Goal: Task Accomplishment & Management: Use online tool/utility

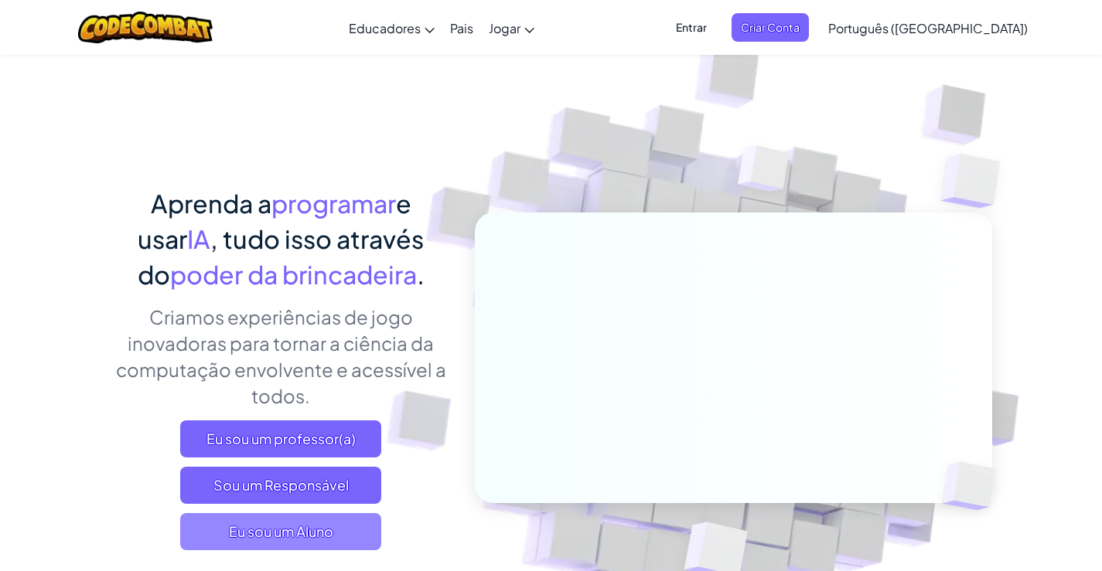
click at [254, 534] on font "Eu sou um Aluno" at bounding box center [281, 532] width 104 height 18
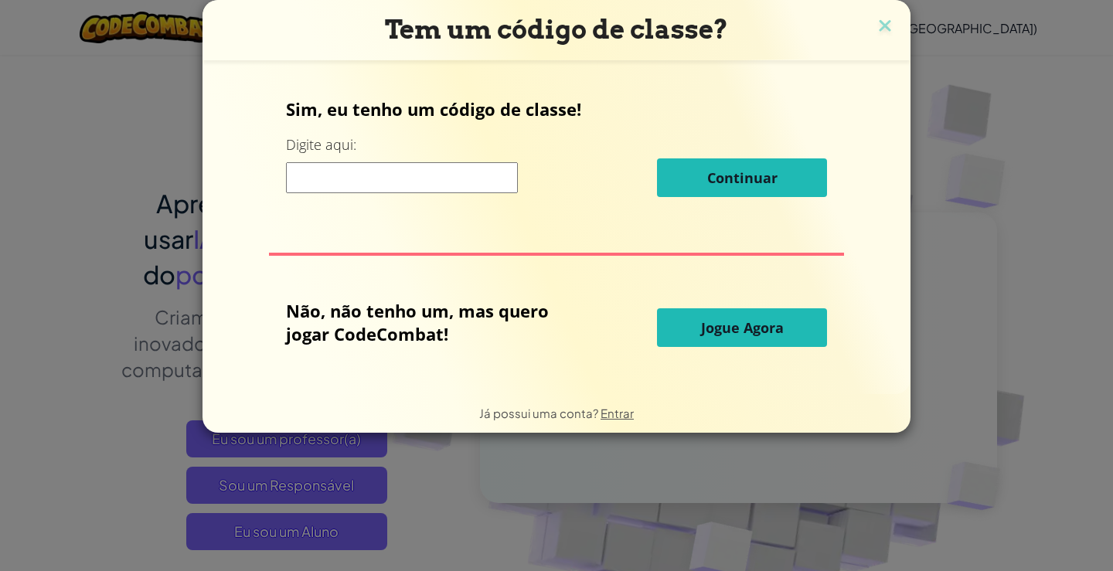
click at [779, 316] on button "Jogue Agora" at bounding box center [742, 328] width 170 height 39
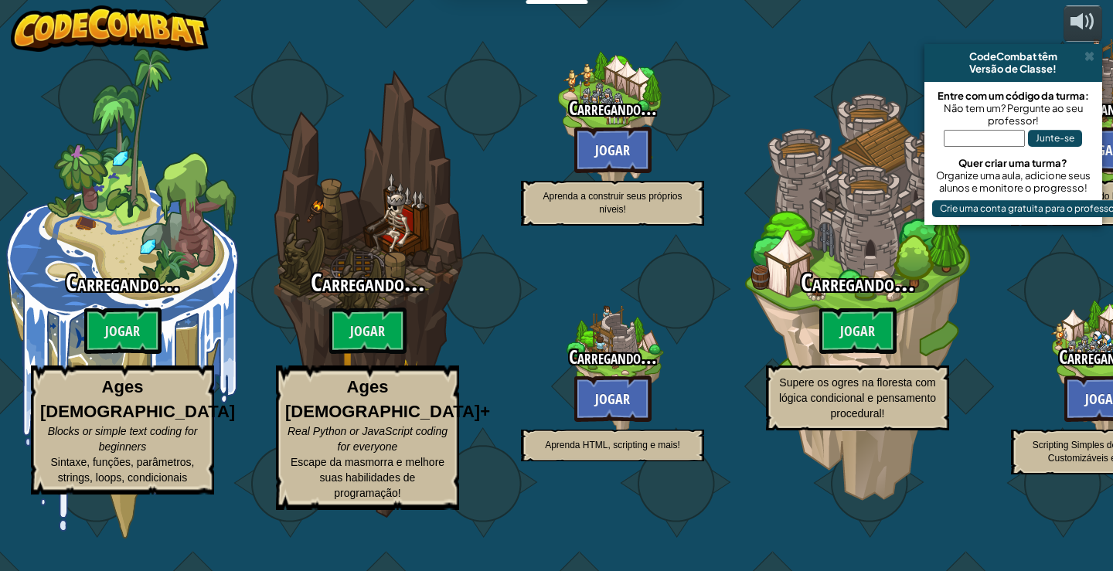
select select "pt-BR"
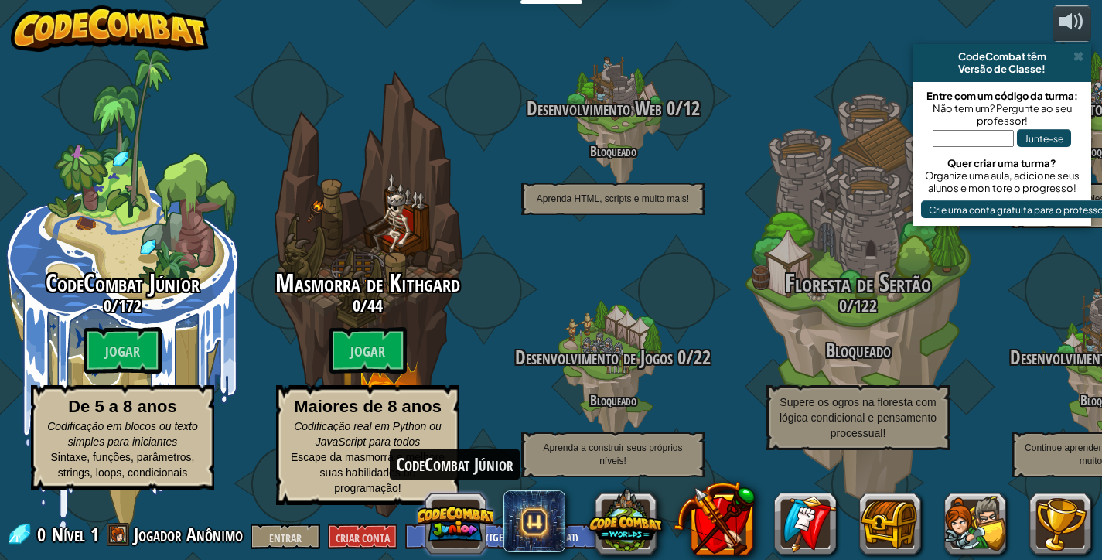
click at [467, 527] on button at bounding box center [455, 523] width 74 height 74
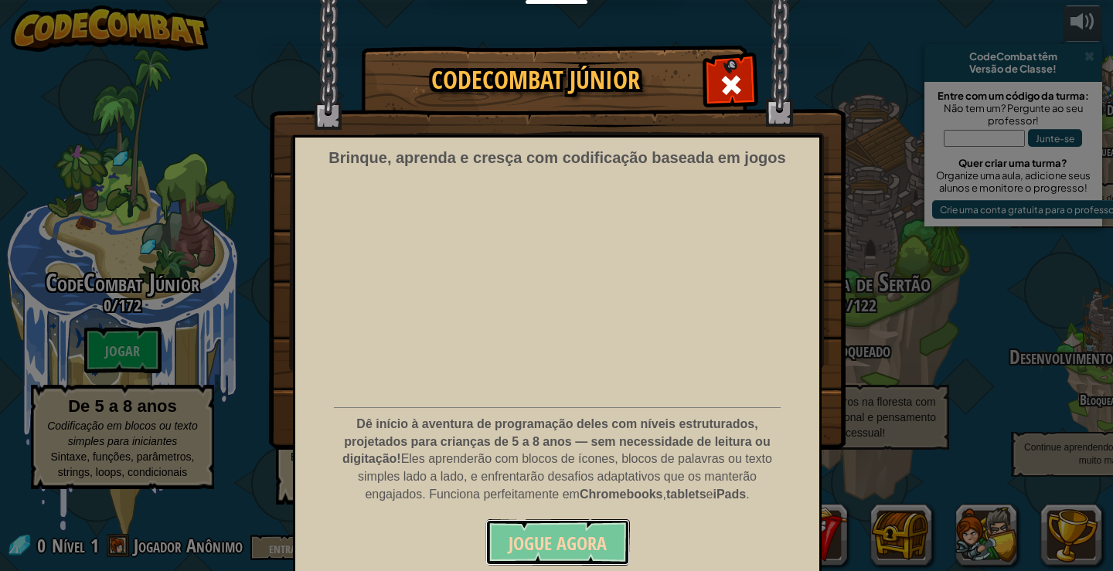
click at [530, 528] on button "Jogue Agora" at bounding box center [558, 543] width 145 height 46
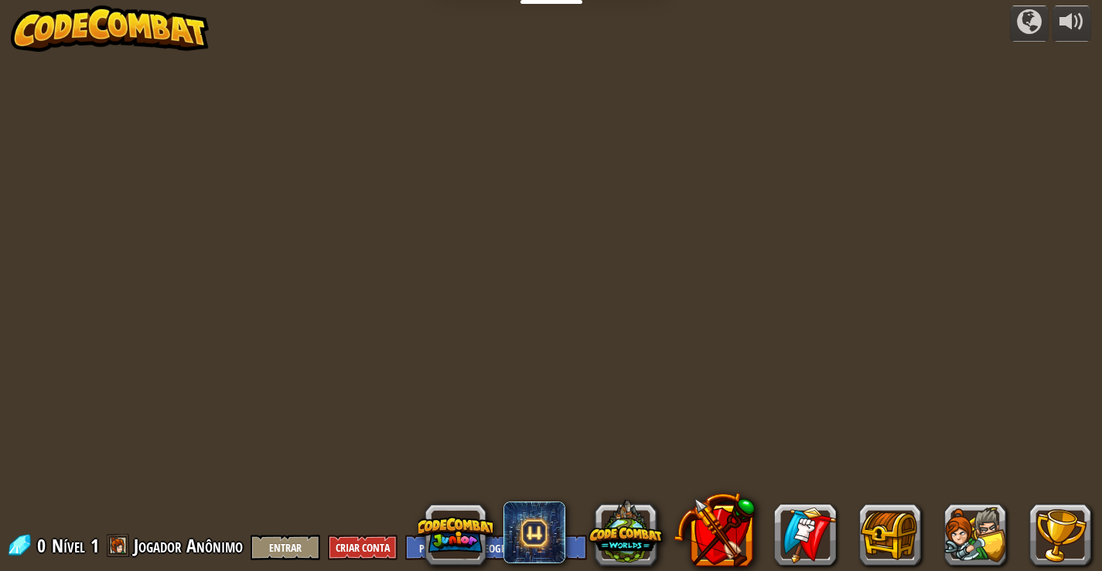
select select "pt-BR"
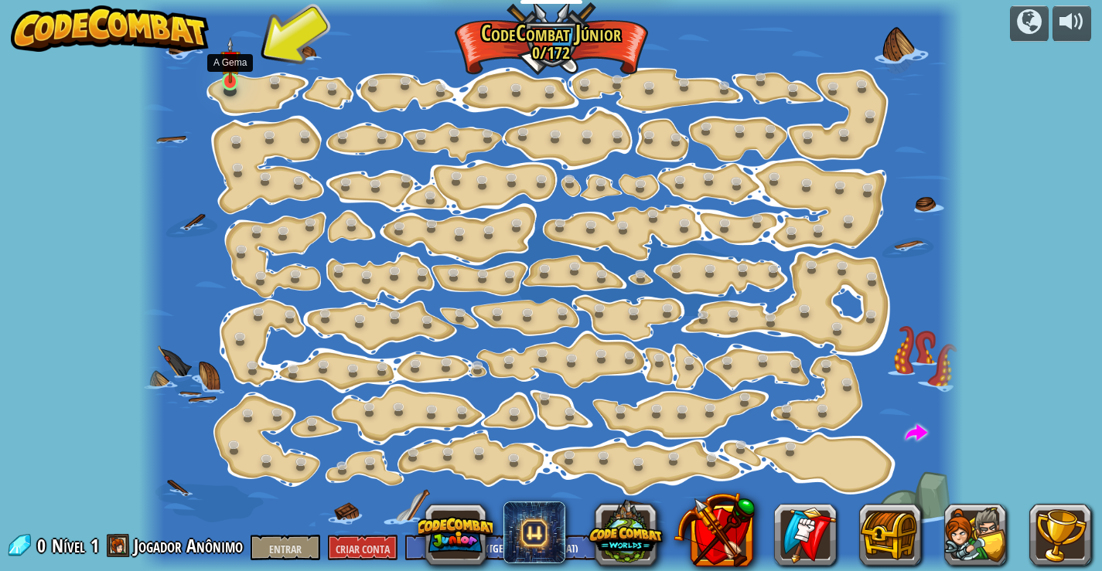
click at [236, 74] on img at bounding box center [230, 60] width 20 height 46
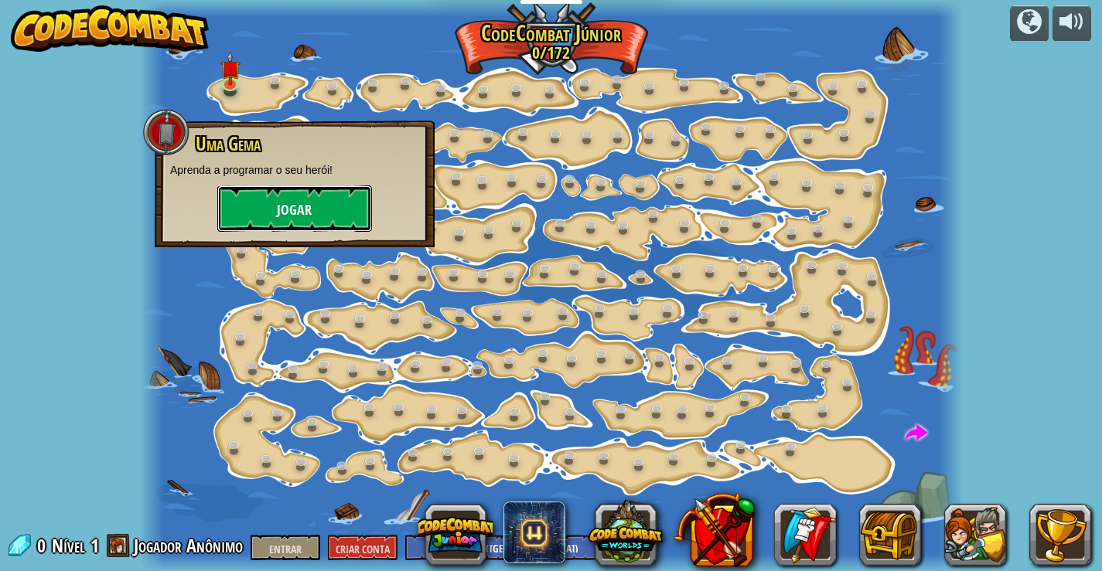
click at [305, 196] on button "Jogar" at bounding box center [294, 209] width 155 height 46
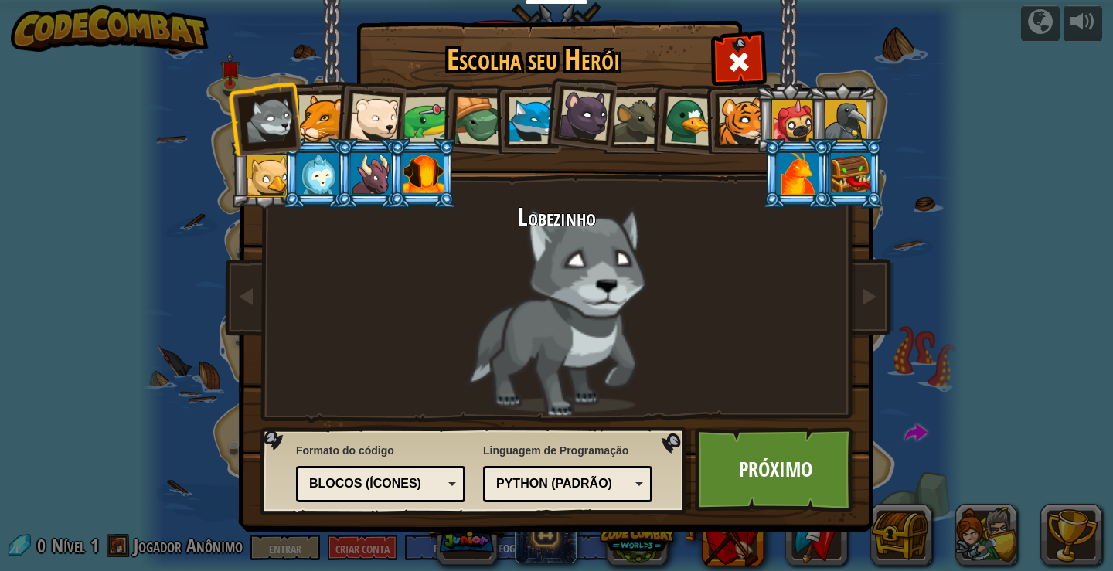
click at [693, 115] on div at bounding box center [690, 121] width 50 height 50
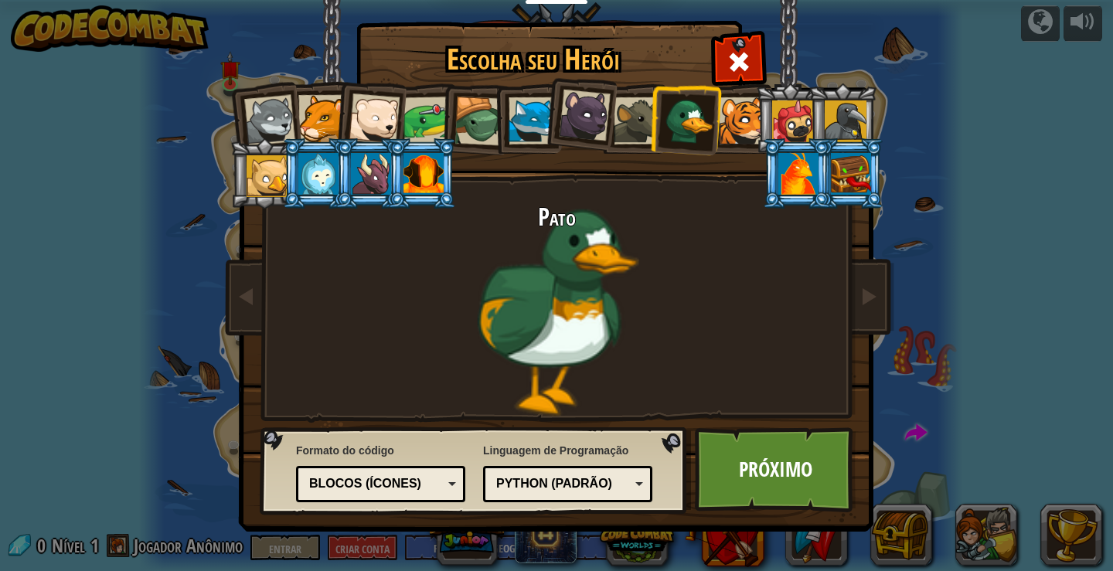
click at [429, 121] on div at bounding box center [428, 121] width 48 height 48
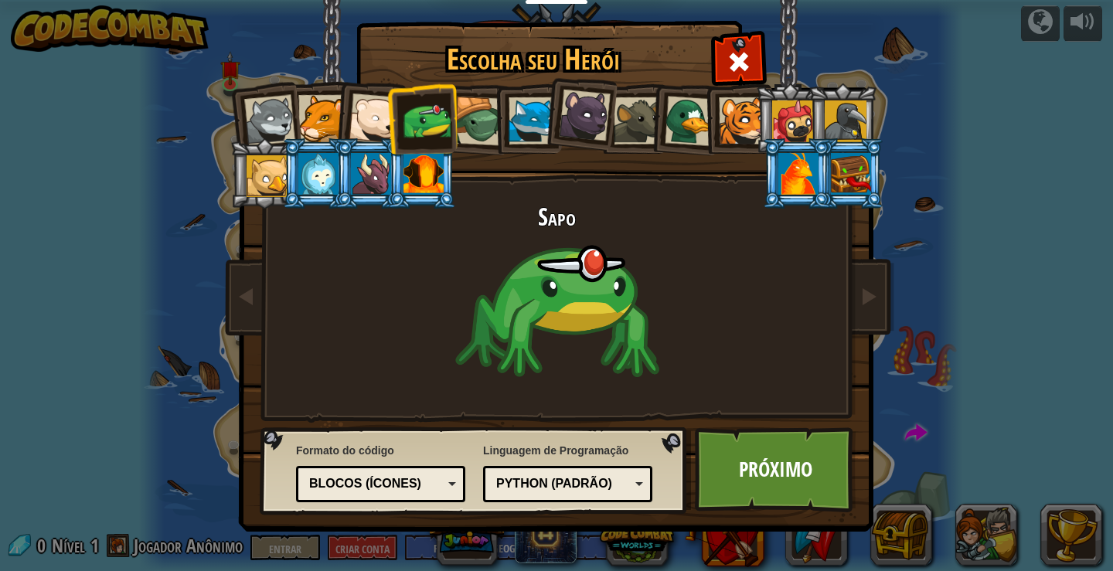
click at [638, 112] on div at bounding box center [637, 120] width 47 height 47
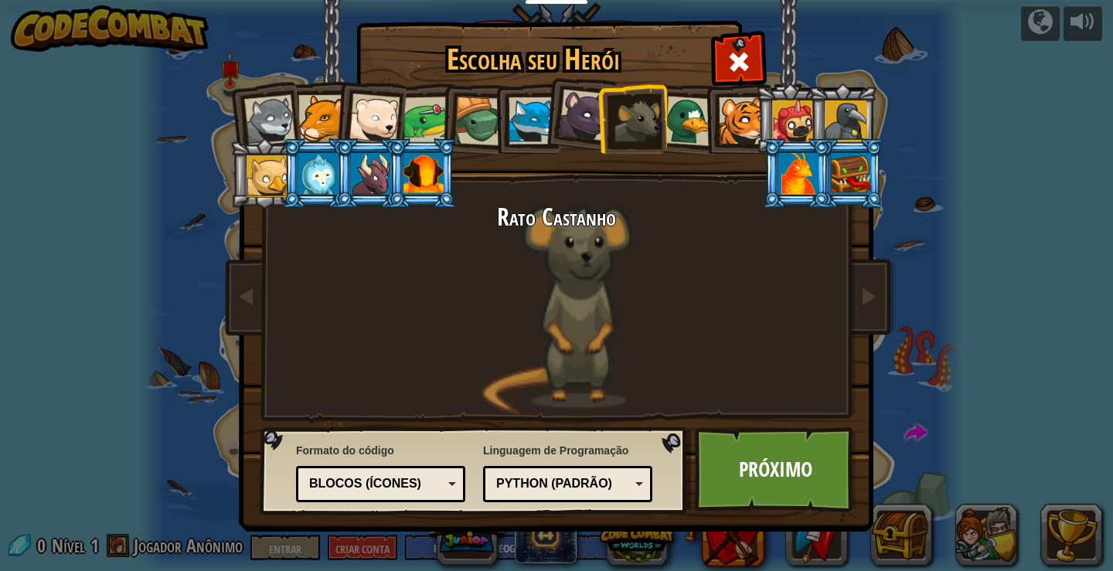
click at [428, 101] on div at bounding box center [428, 121] width 48 height 48
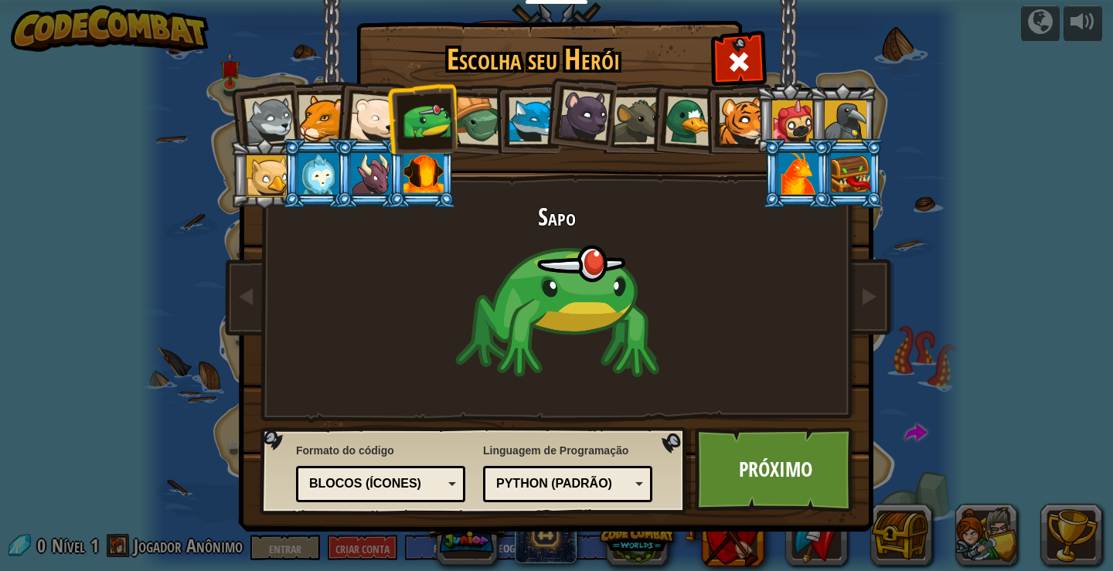
click at [630, 92] on li at bounding box center [633, 119] width 70 height 70
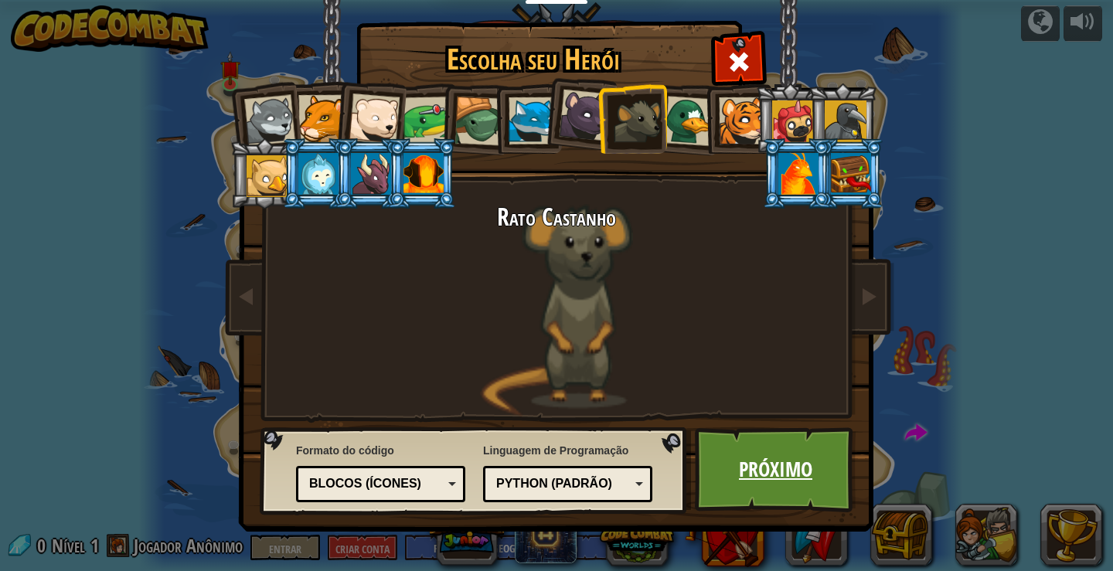
click at [778, 476] on font "Próximo" at bounding box center [775, 469] width 73 height 28
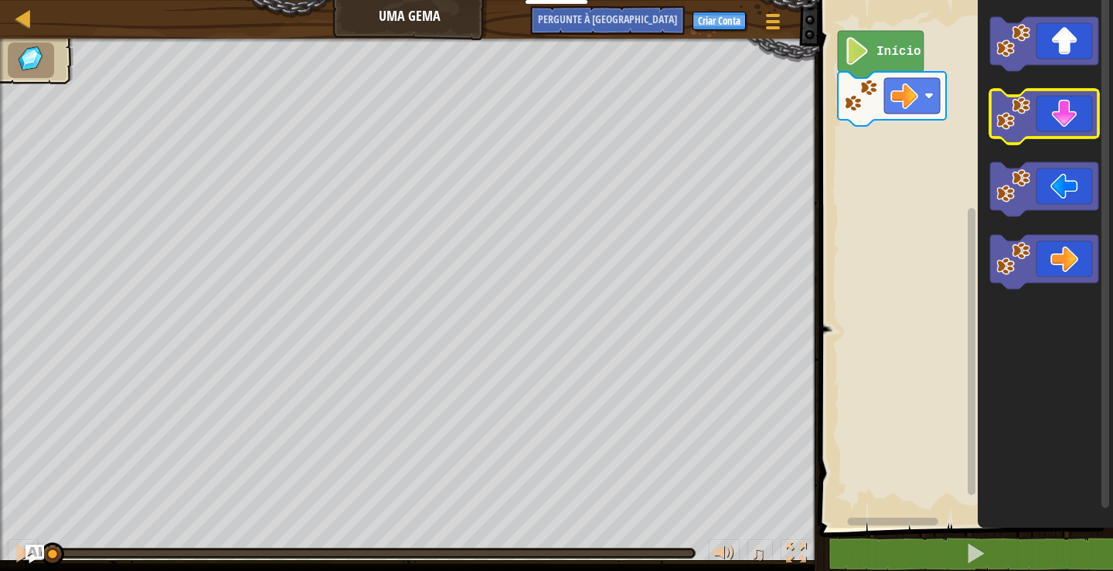
click at [1026, 108] on image "Espaço de trabalho do Blockly" at bounding box center [1014, 114] width 34 height 34
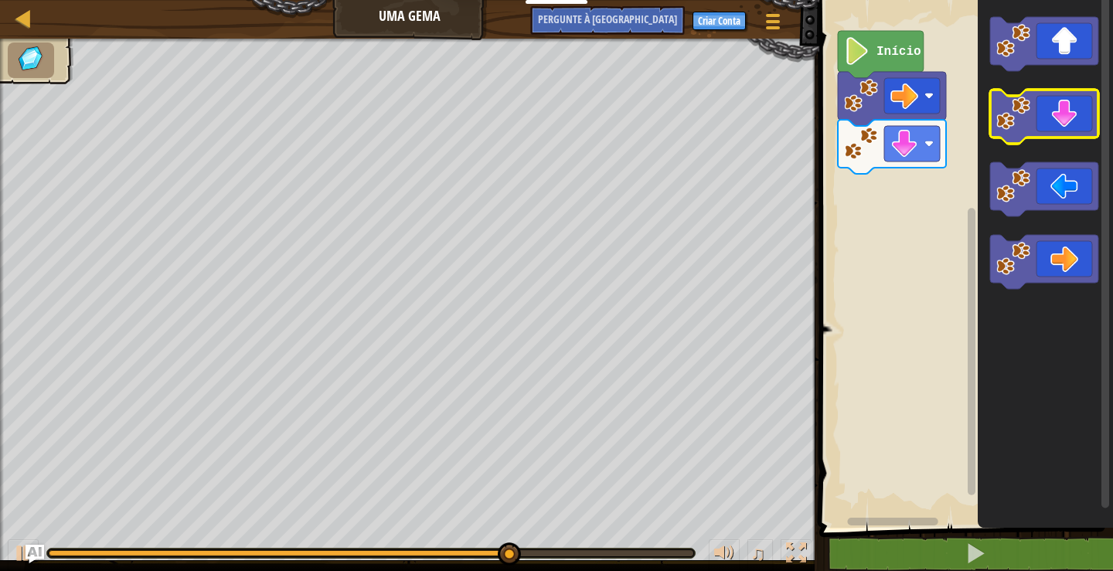
click at [1062, 113] on icon "Espaço de trabalho do Blockly" at bounding box center [1044, 117] width 108 height 54
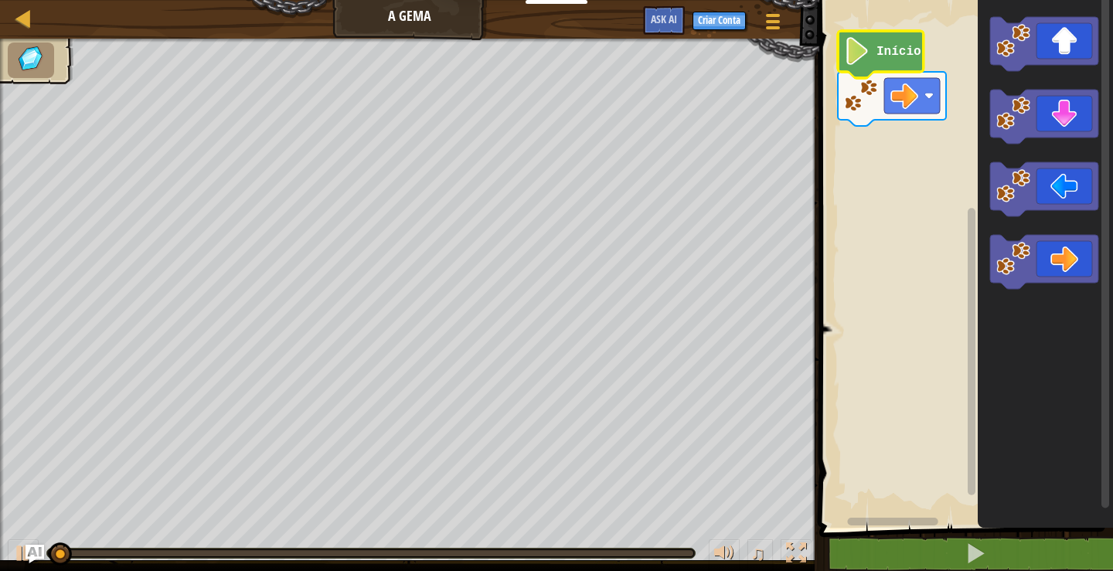
click at [898, 57] on text "Início" at bounding box center [899, 52] width 45 height 14
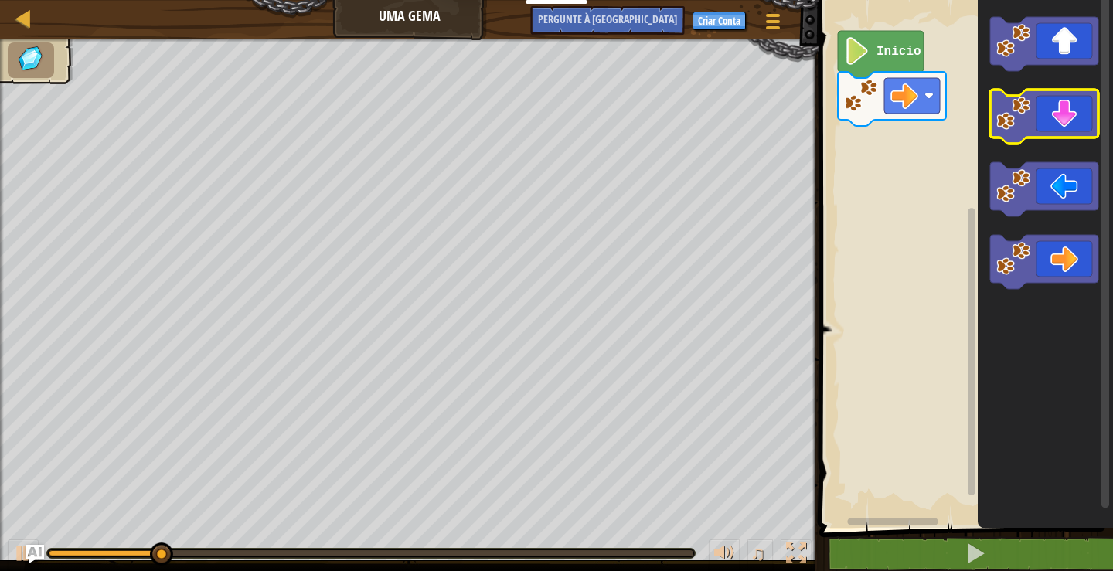
click at [1034, 122] on icon "Espaço de trabalho do Blockly" at bounding box center [1044, 117] width 108 height 54
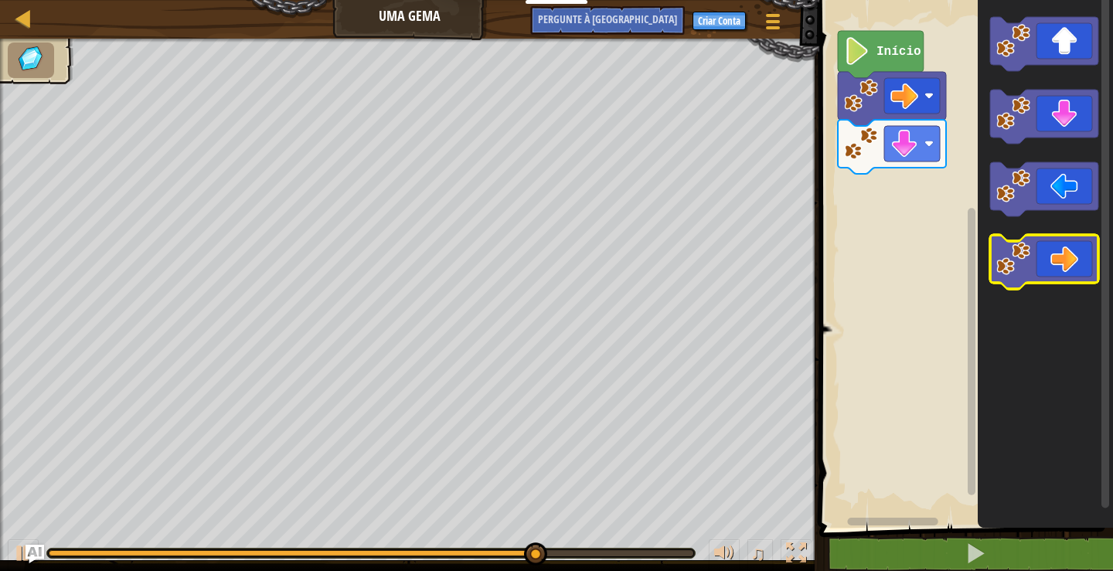
click at [1081, 255] on icon "Espaço de trabalho do Blockly" at bounding box center [1044, 262] width 108 height 54
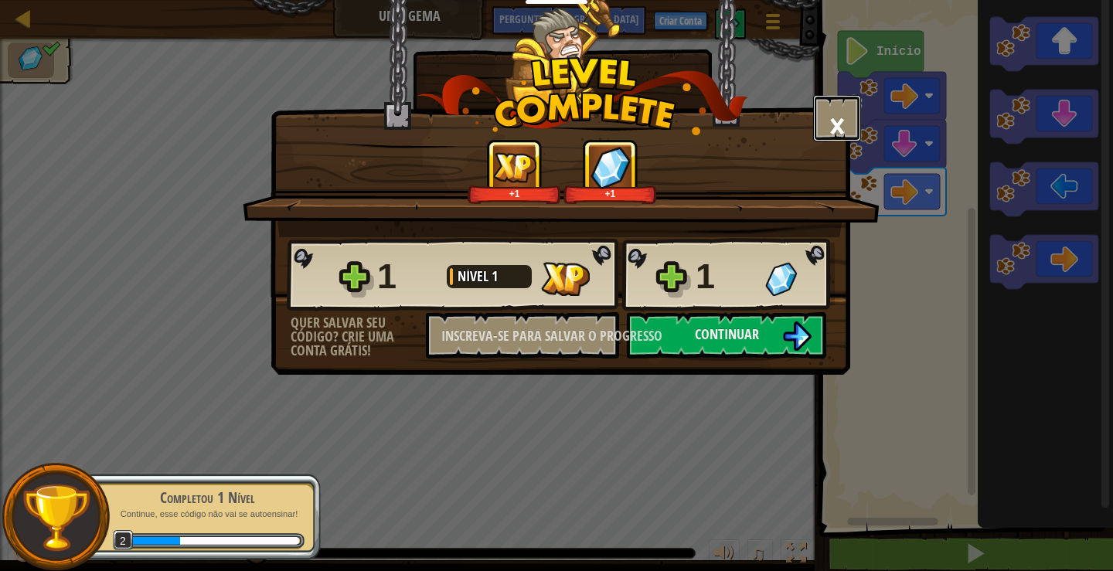
click at [837, 113] on font "×" at bounding box center [837, 125] width 17 height 53
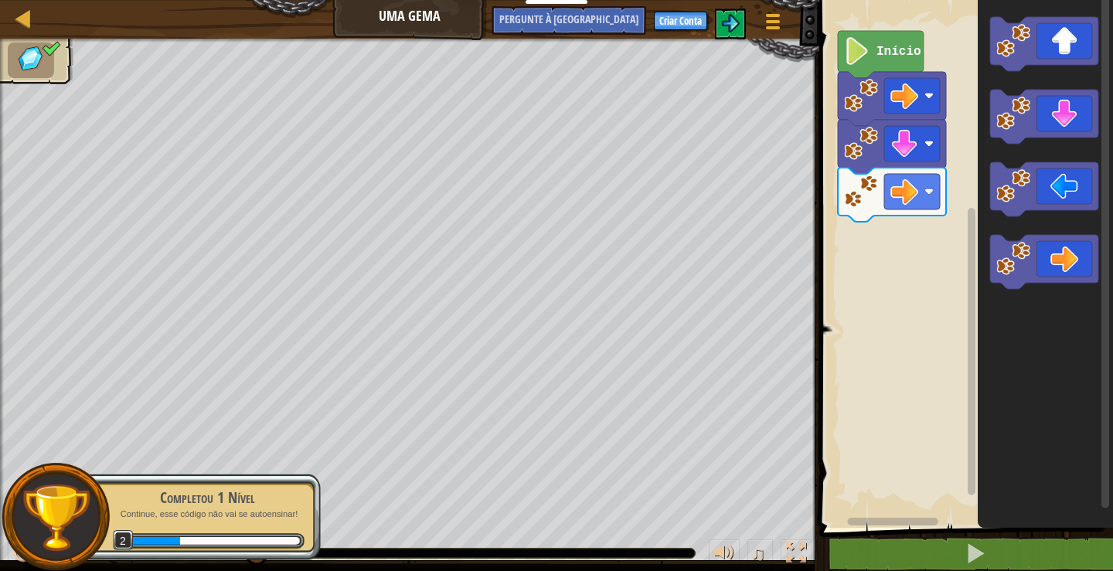
click at [997, 234] on icon "Espaço de trabalho do Blockly" at bounding box center [1045, 260] width 135 height 536
